Goal: Task Accomplishment & Management: Use online tool/utility

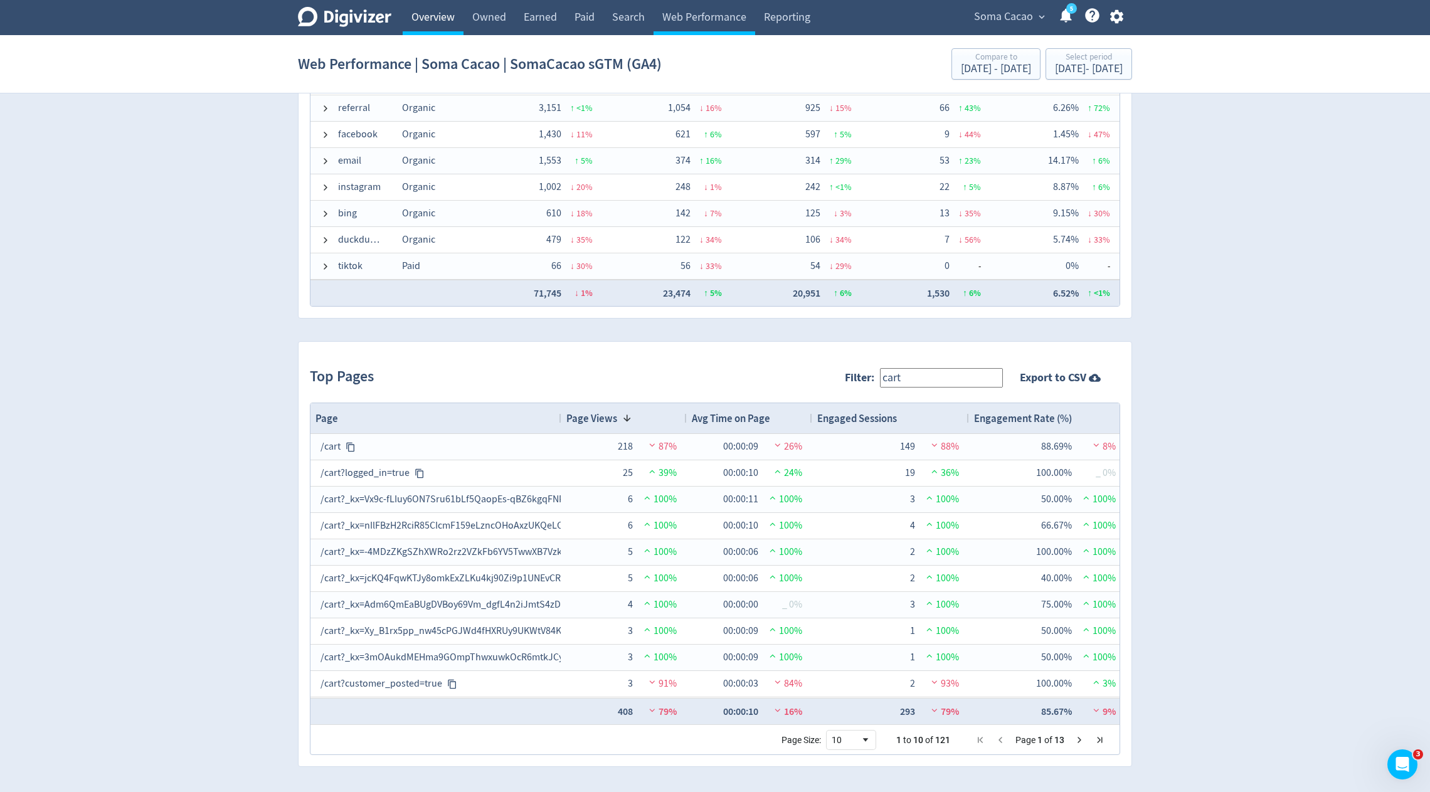
click at [423, 18] on link "Overview" at bounding box center [433, 17] width 61 height 35
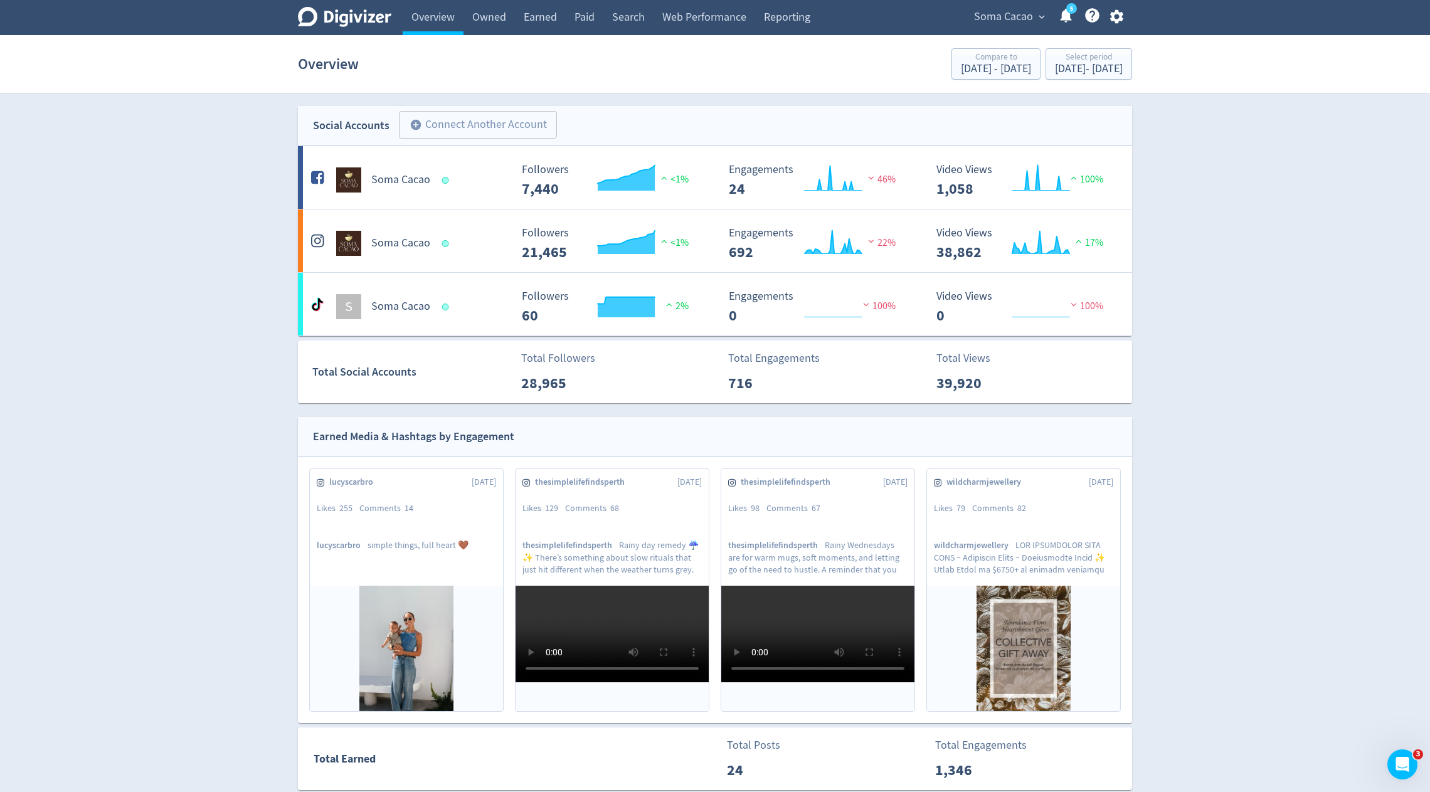
click at [994, 4] on div "Soma Cacao expand_more 5 Help Center - Searchable support on using Digivizer" at bounding box center [1046, 17] width 172 height 35
click at [994, 19] on span "Soma Cacao" at bounding box center [1003, 17] width 59 height 20
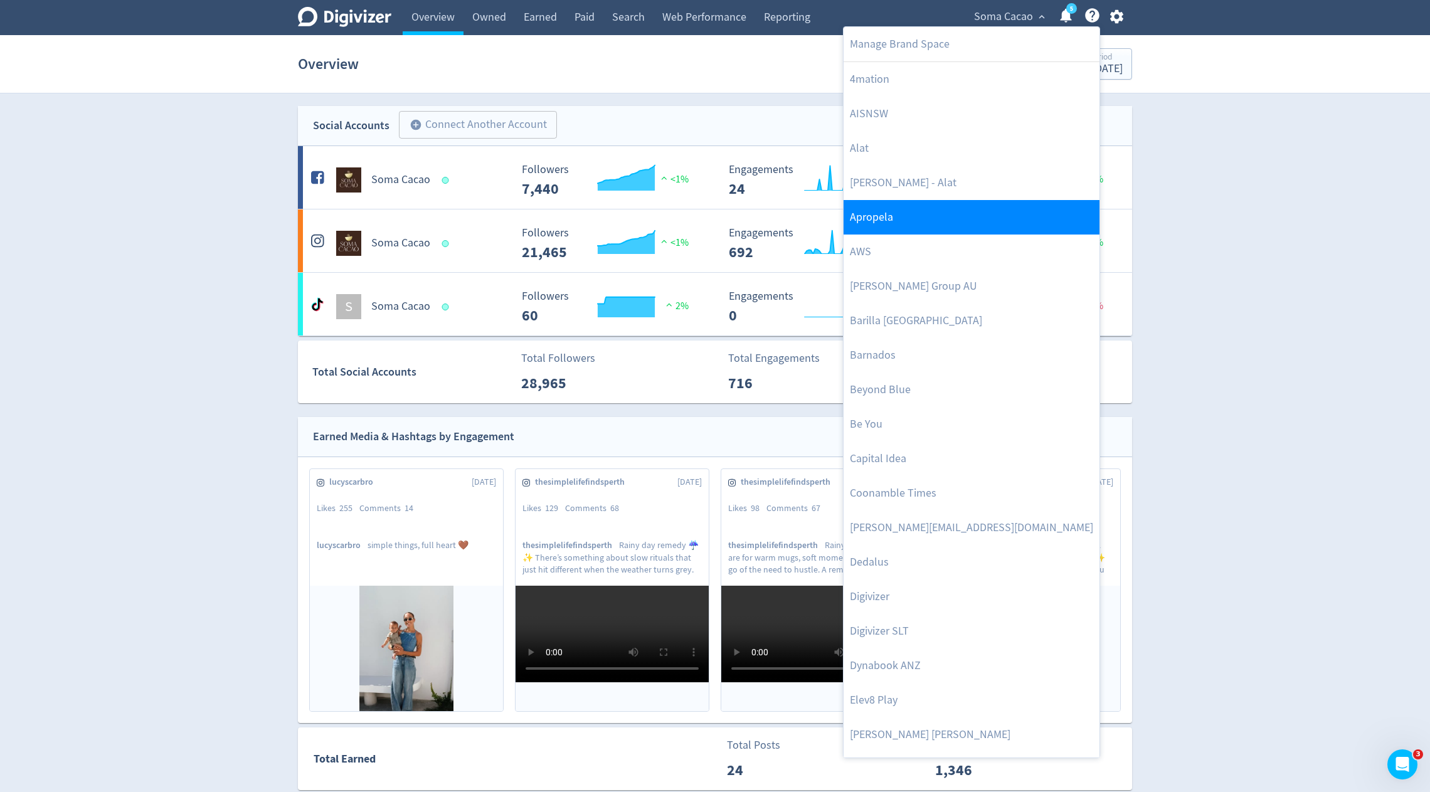
scroll to position [58, 0]
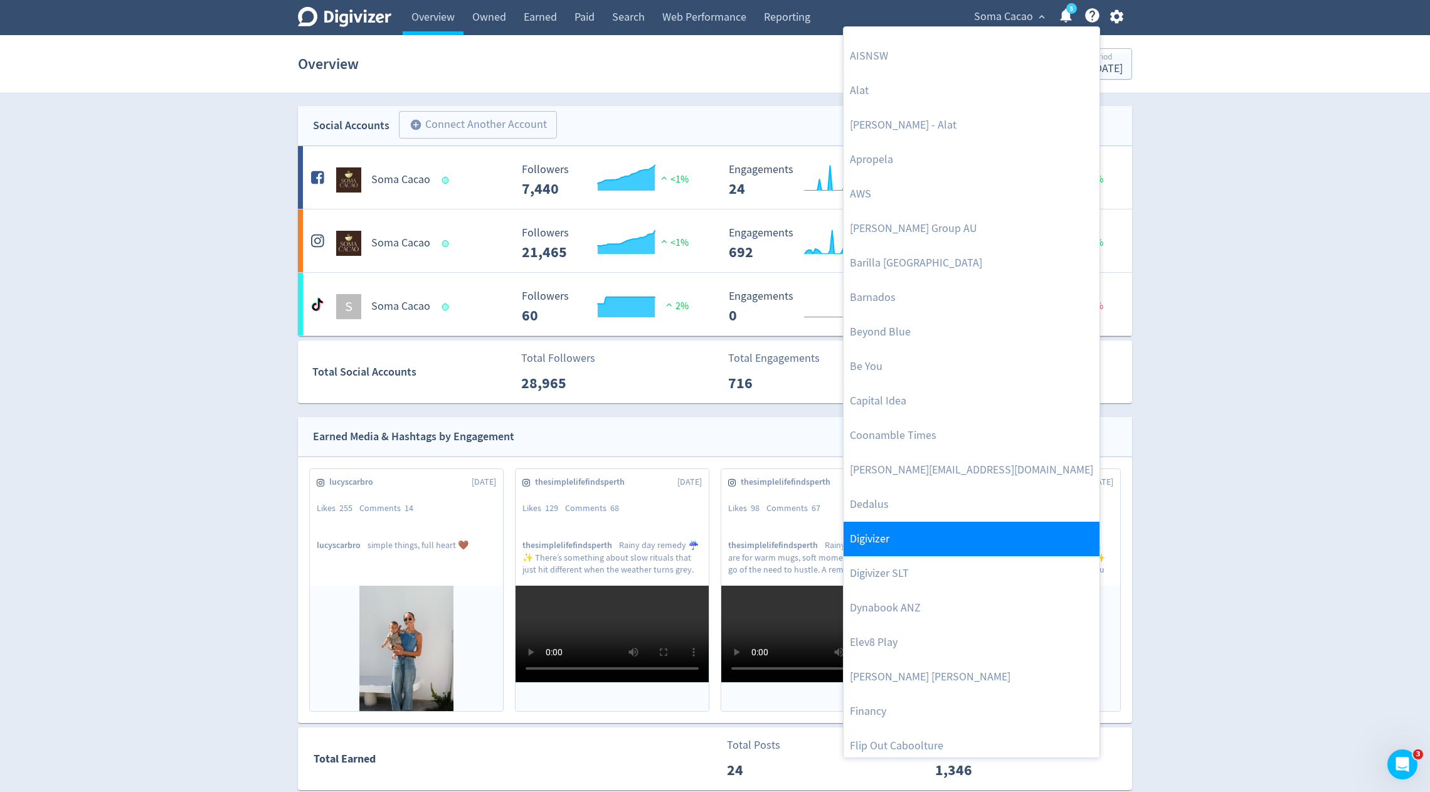
click at [860, 546] on link "Digivizer" at bounding box center [971, 539] width 256 height 34
